Goal: Check status: Check status

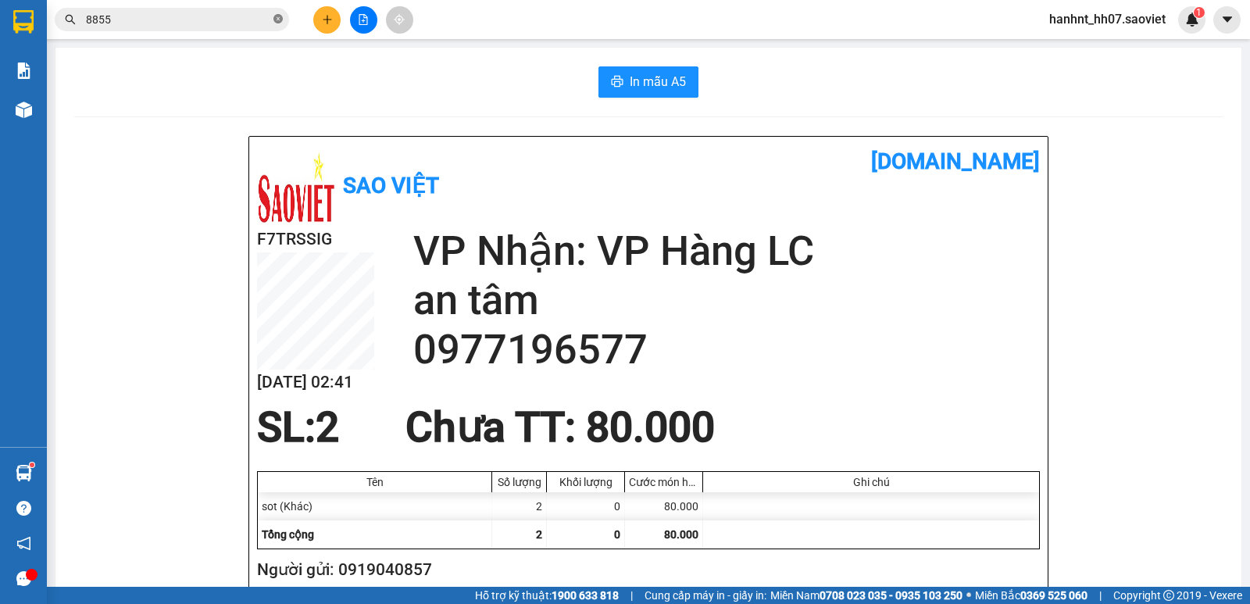
click at [275, 22] on icon "close-circle" at bounding box center [277, 18] width 9 height 9
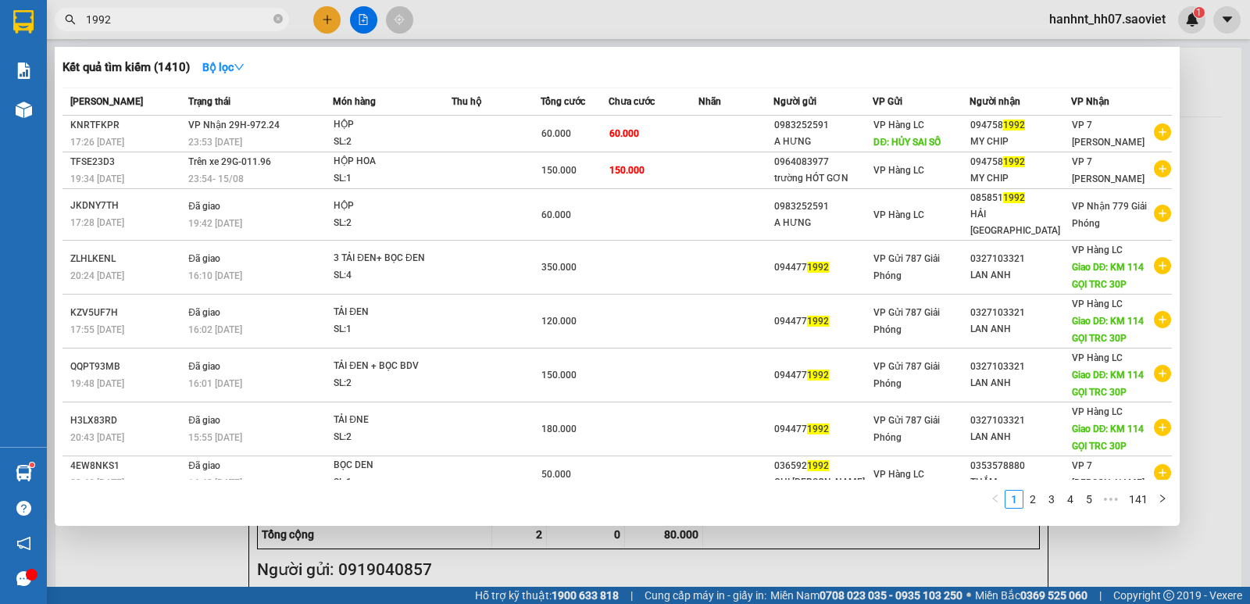
type input "1992"
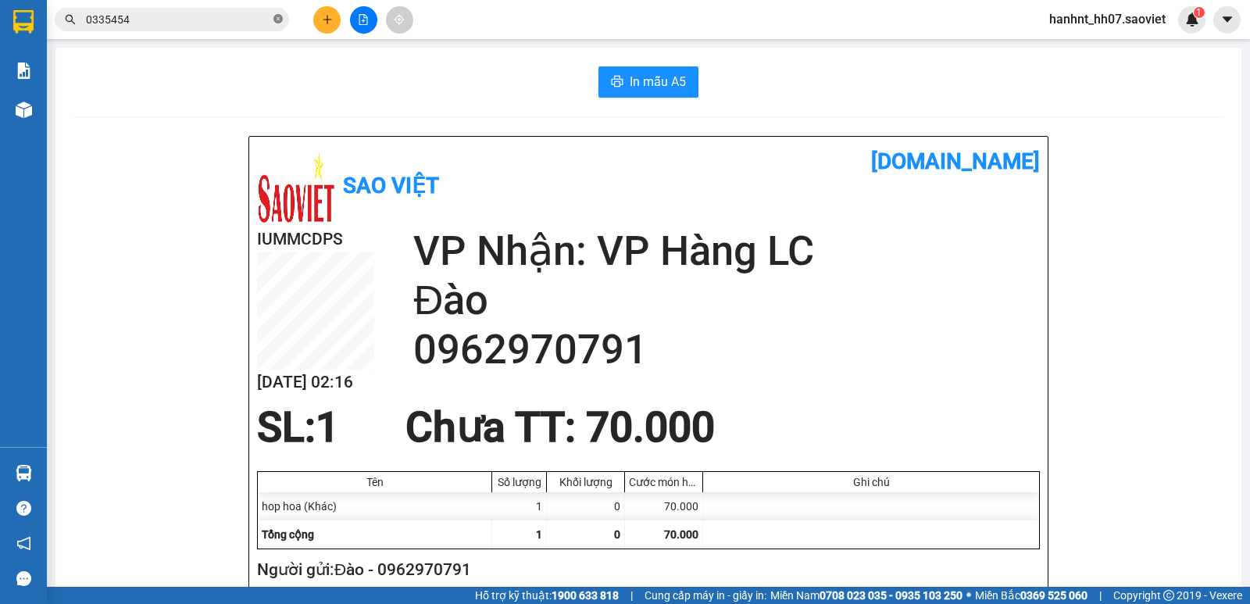
click at [281, 21] on icon "close-circle" at bounding box center [277, 18] width 9 height 9
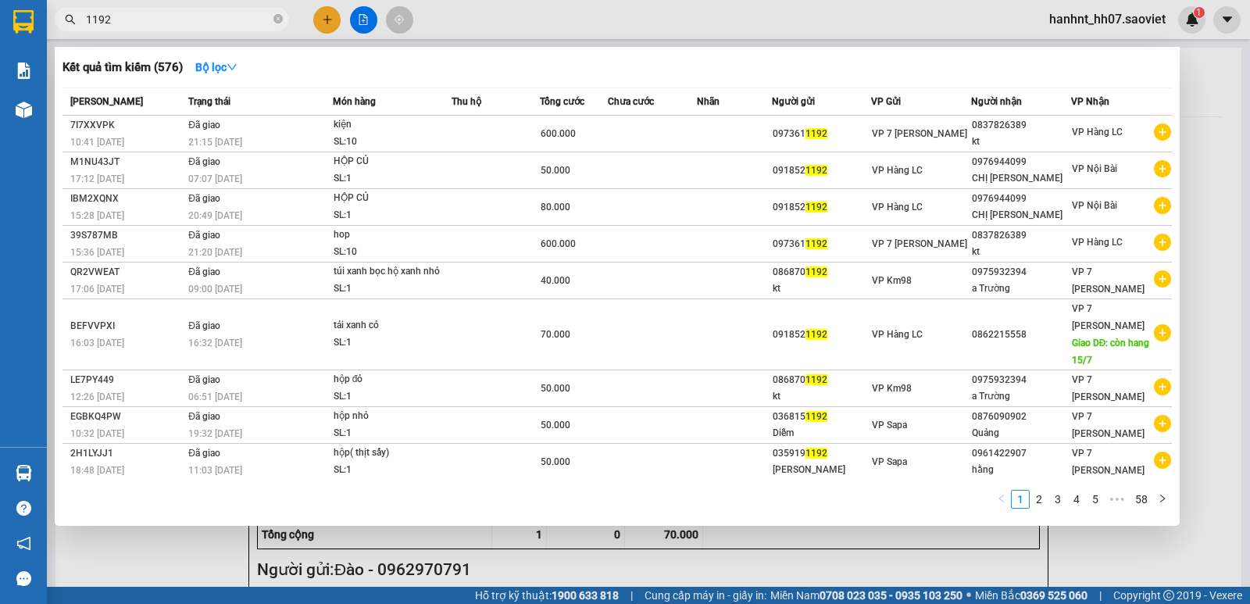
click at [97, 17] on input "1192" at bounding box center [178, 19] width 184 height 17
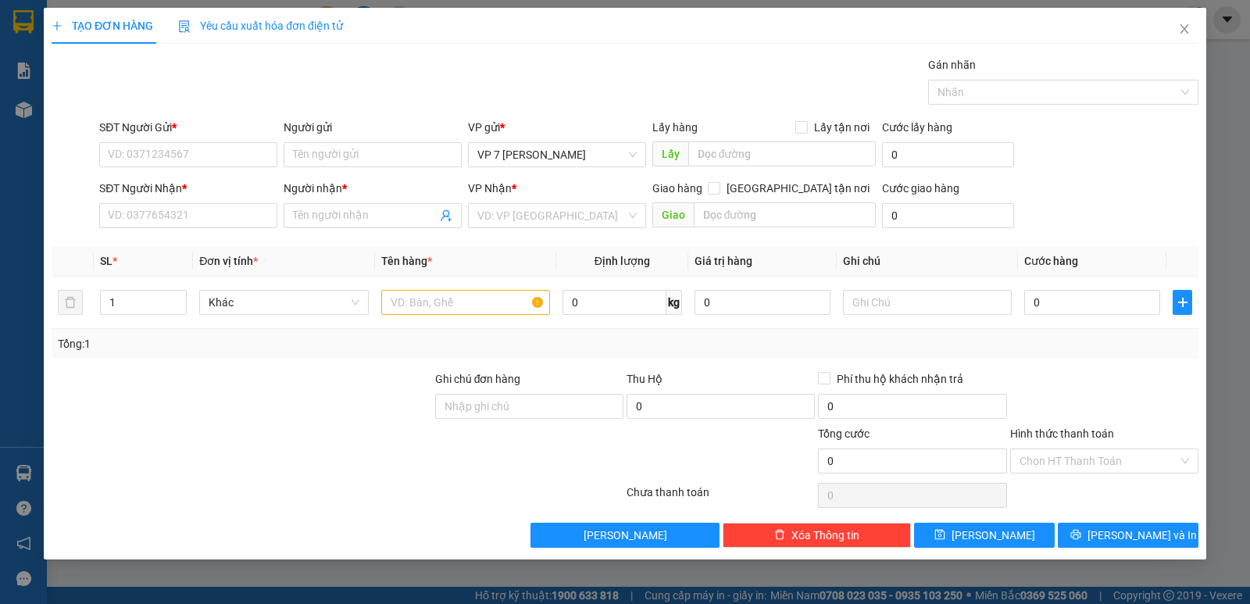
type input "1992"
